Goal: Go to known website: Access a specific website the user already knows

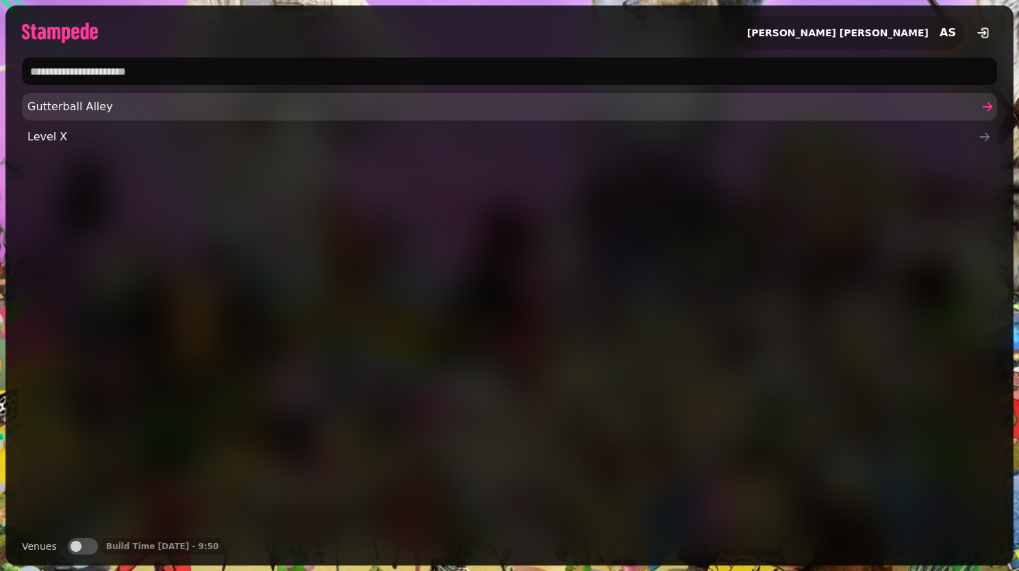
click at [314, 96] on link "Gutterball Alley" at bounding box center [509, 106] width 975 height 27
